Goal: Find specific page/section: Find specific page/section

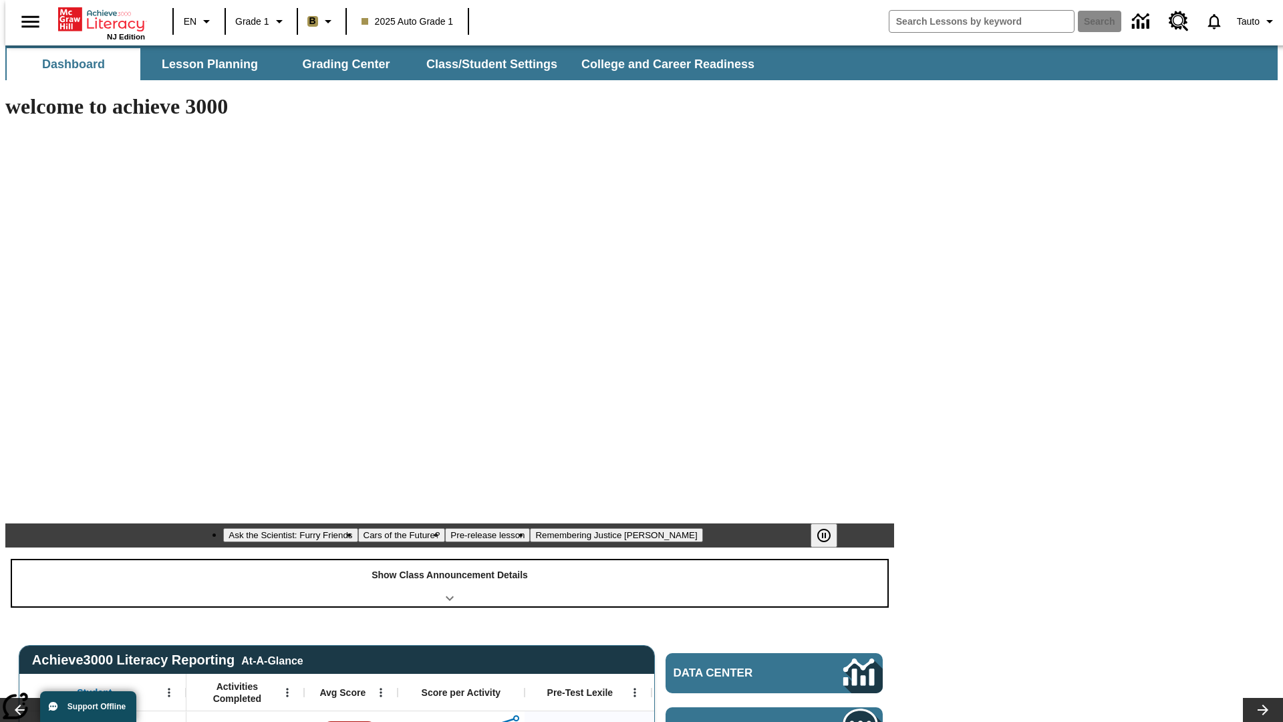
click at [450, 560] on div "Show Class Announcement Details" at bounding box center [450, 583] width 876 height 46
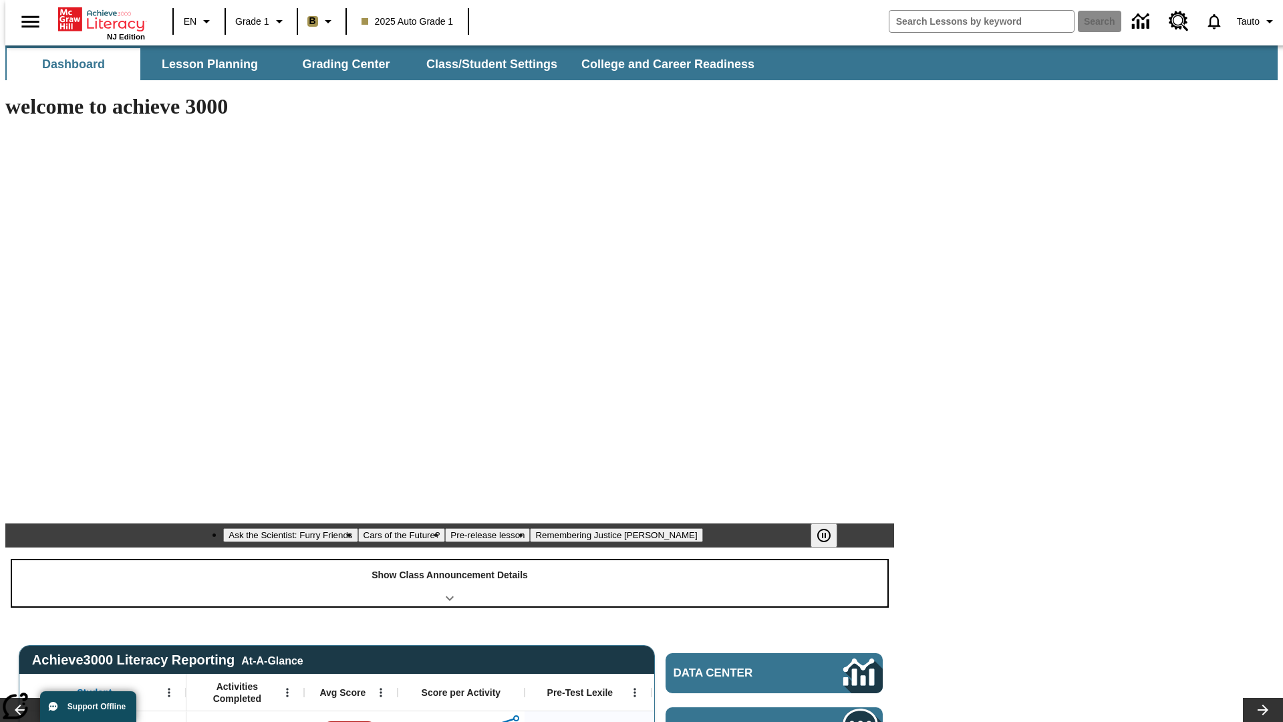
click at [450, 560] on div "Show Class Announcement Details" at bounding box center [450, 583] width 876 height 46
